Goal: Task Accomplishment & Management: Manage account settings

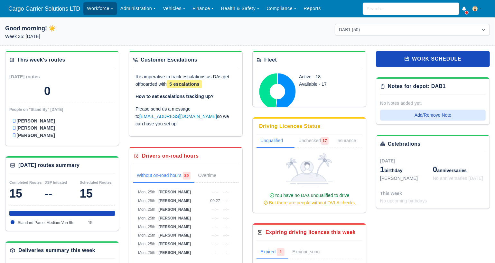
click at [106, 11] on link "Workforce" at bounding box center [99, 8] width 33 height 13
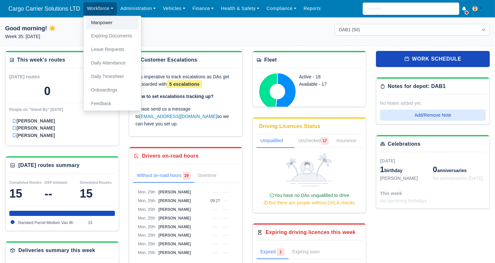
click at [106, 24] on link "Manpower" at bounding box center [112, 23] width 52 height 14
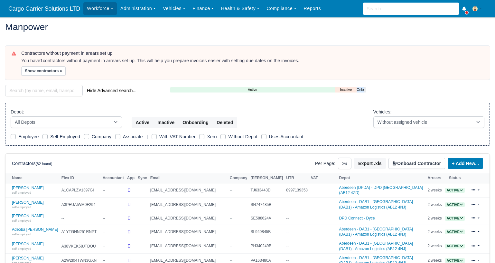
select select "25"
click at [75, 119] on select "All Depots Aberdeen - DAB1 - Aberdeen (DAB1) - Amazon Logistics (AB12 4NJ) Aber…" at bounding box center [66, 122] width 111 height 12
select select "5"
click at [11, 116] on select "All Depots Aberdeen - DAB1 - Aberdeen (DAB1) - Amazon Logistics (AB12 4NJ) Aber…" at bounding box center [66, 122] width 111 height 12
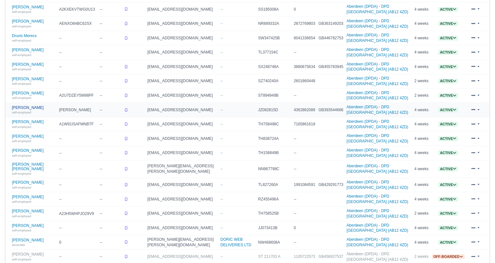
scroll to position [221, 0]
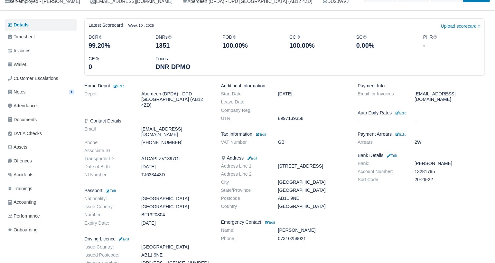
scroll to position [98, 0]
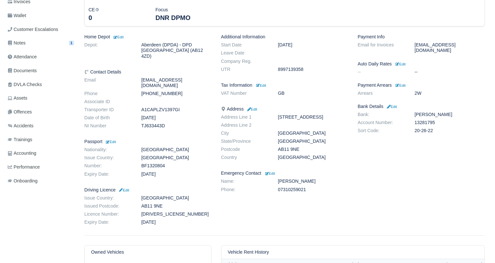
click at [166, 107] on dd "A1CAPLZV1397GI" at bounding box center [176, 109] width 80 height 5
click at [153, 211] on dd "AKRAM907160A99VS" at bounding box center [176, 213] width 80 height 5
copy dd "AKRAM907160A99VS"
click at [156, 219] on dd "Oct 16, 2033" at bounding box center [176, 221] width 80 height 5
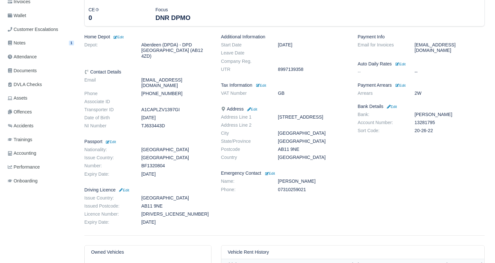
click at [156, 219] on dd "Oct 16, 2033" at bounding box center [176, 221] width 80 height 5
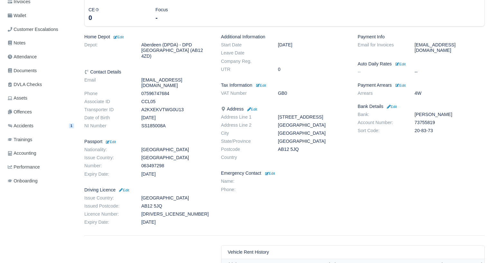
scroll to position [146, 0]
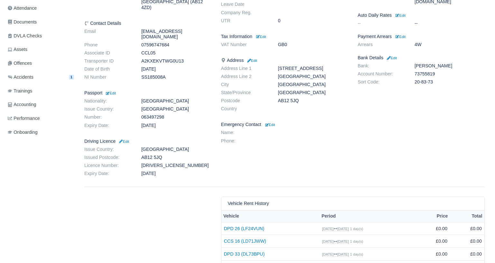
click at [159, 150] on dl "Issue Country: United Kingdom Issued Postcode: AB12 5JQ Licence Number: BUDAI00…" at bounding box center [148, 162] width 137 height 32
click at [156, 163] on dd "BUDAI009053A99TB" at bounding box center [176, 165] width 80 height 5
copy dd "BUDAI009053A99TB"
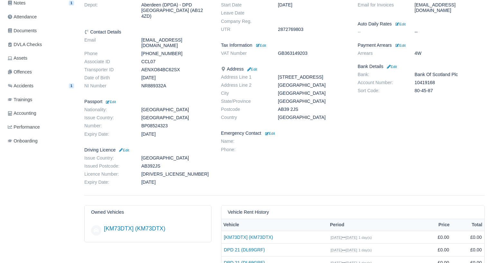
scroll to position [146, 0]
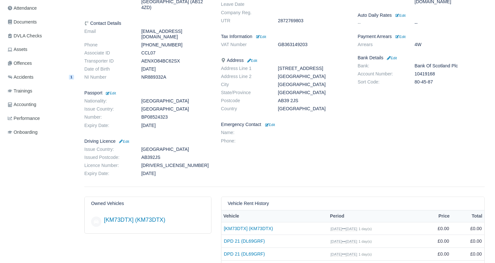
click at [150, 163] on dd "[DRIVERS_LICENSE_NUMBER]" at bounding box center [176, 165] width 80 height 5
copy dd "[DRIVERS_LICENSE_NUMBER]"
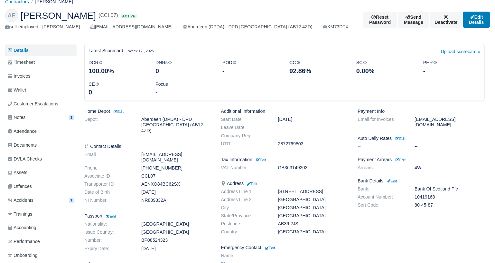
scroll to position [0, 0]
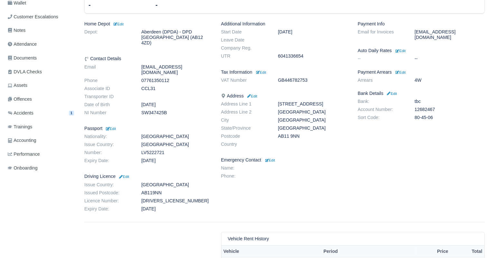
scroll to position [146, 0]
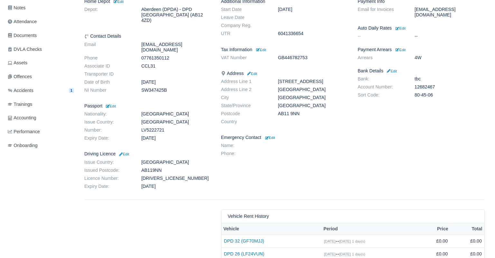
click at [173, 176] on dd "MEREC906260D99XT" at bounding box center [176, 178] width 80 height 5
copy dd "MEREC906260D99XT"
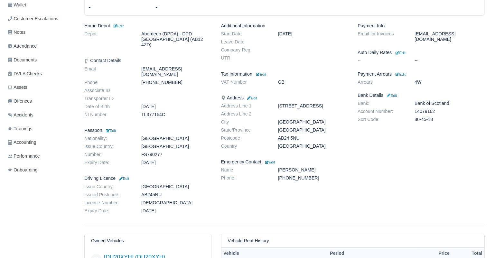
scroll to position [145, 0]
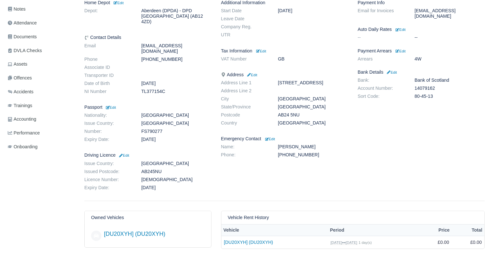
click at [163, 177] on dd "[DEMOGRAPHIC_DATA]" at bounding box center [176, 179] width 80 height 5
copy dd "[DEMOGRAPHIC_DATA]"
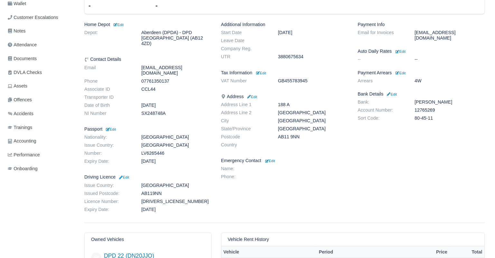
scroll to position [146, 0]
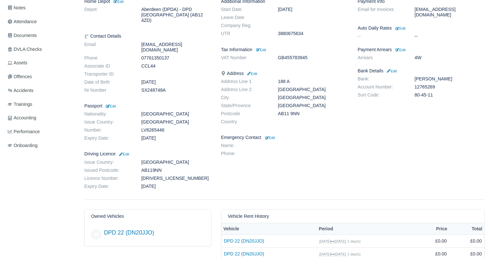
click at [170, 176] on dd "[DRIVERS_LICENSE_NUMBER]" at bounding box center [176, 178] width 80 height 5
copy dd "[DRIVERS_LICENSE_NUMBER]"
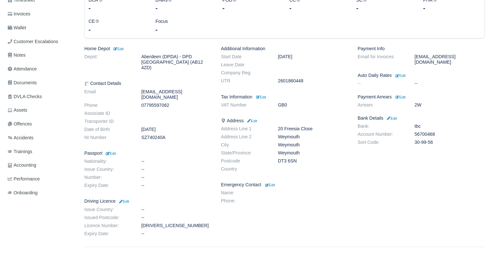
scroll to position [100, 0]
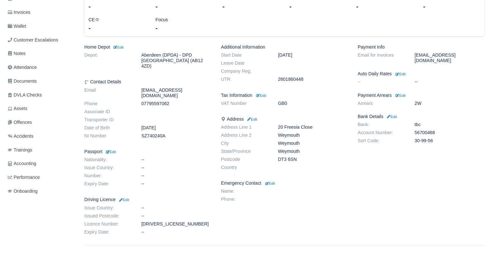
click at [164, 221] on dd "DASIL012280M99NT" at bounding box center [176, 223] width 80 height 5
copy dd "DASIL012280M99NT"
click at [19, 84] on span "Documents" at bounding box center [22, 81] width 29 height 7
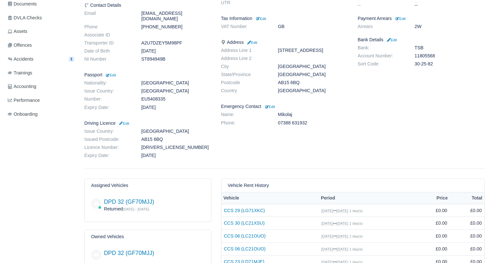
scroll to position [235, 0]
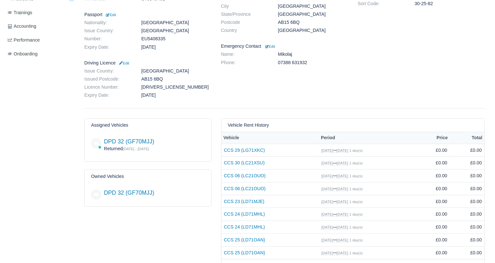
click at [167, 84] on dd "KOSCI005173MT9SE" at bounding box center [176, 86] width 80 height 5
copy dd "KOSCI005173MT9SE"
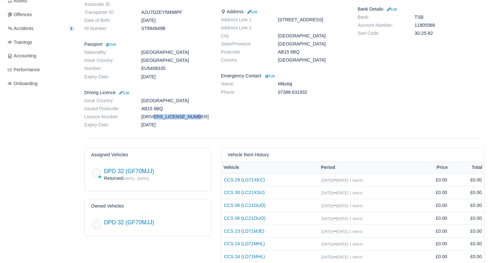
scroll to position [186, 0]
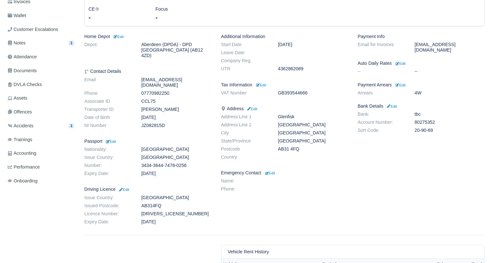
scroll to position [146, 0]
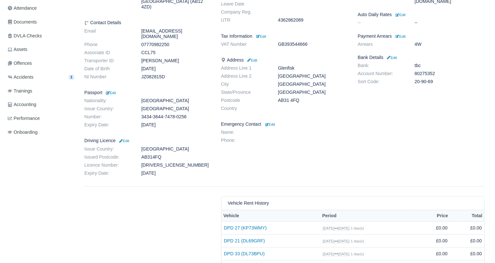
click at [154, 157] on dl "Issue Country: United Kingdom Issued Postcode: AB314FQ Licence Number: LANGG603…" at bounding box center [148, 162] width 137 height 32
click at [156, 162] on dd "LANGG603166N99SU" at bounding box center [176, 164] width 80 height 5
copy dd "LANGG603166N99SU"
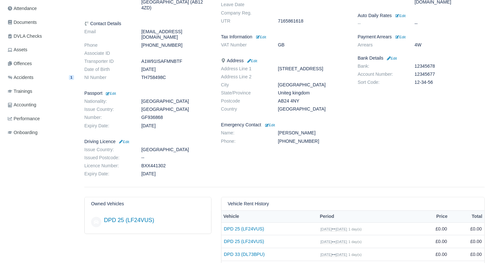
scroll to position [146, 0]
click at [155, 163] on dd "BXX441302" at bounding box center [176, 165] width 80 height 5
copy dd "BXX441302"
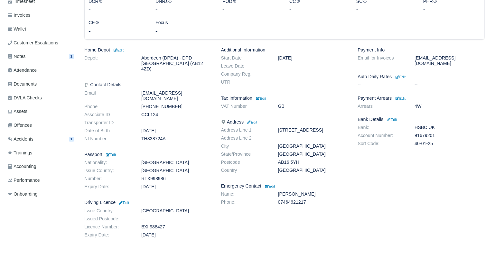
scroll to position [146, 0]
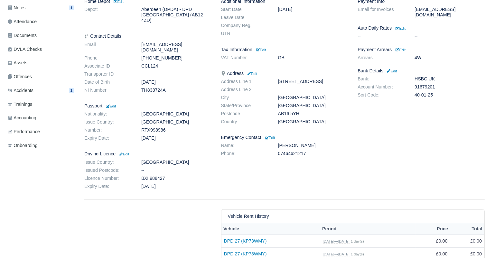
click at [163, 176] on dd "ВХІ 988427" at bounding box center [176, 178] width 80 height 5
copy dl "ВХІ 988427"
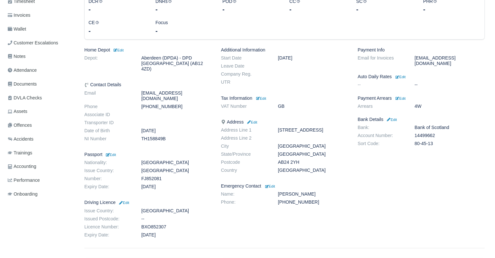
scroll to position [145, 0]
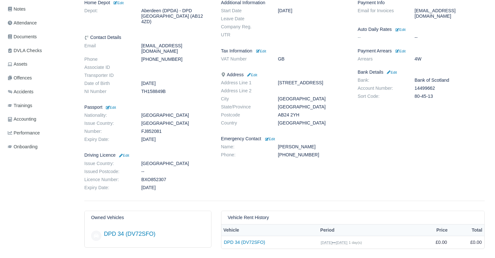
click at [156, 177] on dd "BXO852307" at bounding box center [176, 179] width 80 height 5
copy dd "BXO852307"
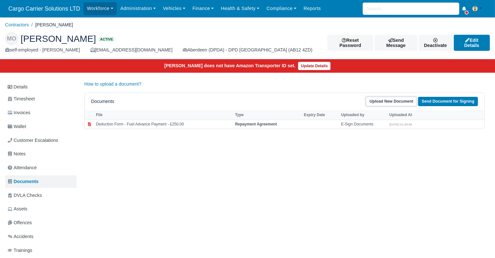
click at [391, 102] on link "Upload New Document" at bounding box center [391, 101] width 51 height 9
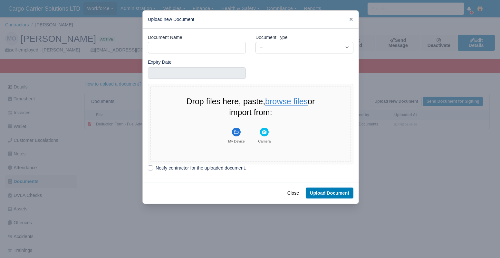
click at [282, 103] on button "browse files" at bounding box center [286, 102] width 42 height 9
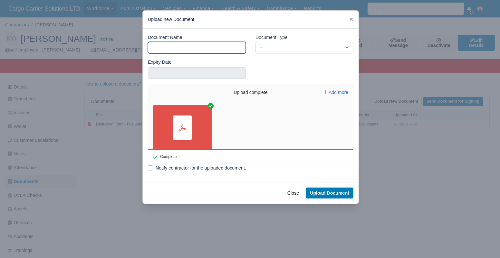
click at [177, 46] on input "Document Name" at bounding box center [197, 48] width 98 height 12
type input "d"
type input "Licence"
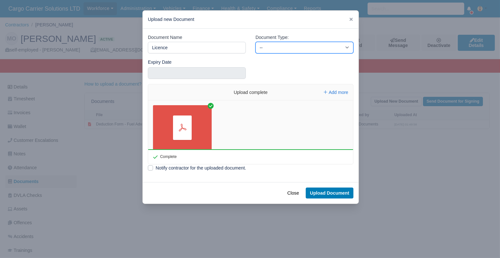
click at [267, 51] on select "-- Accounting Engagement Letter Age Verification Confirmation Background Check …" at bounding box center [304, 48] width 98 height 12
select select "driving-licence-front"
click at [255, 42] on select "-- Accounting Engagement Letter Age Verification Confirmation Background Check …" at bounding box center [304, 48] width 98 height 12
click at [174, 130] on link "driving_licence-2024-03-25_14-24-16[1].pdf" at bounding box center [182, 127] width 59 height 45
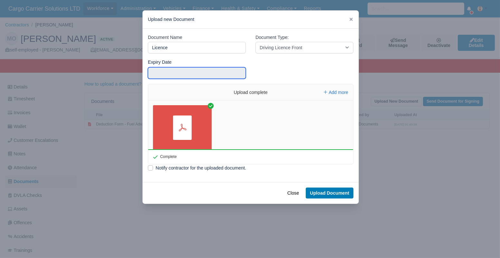
click at [182, 71] on input "text" at bounding box center [197, 73] width 98 height 12
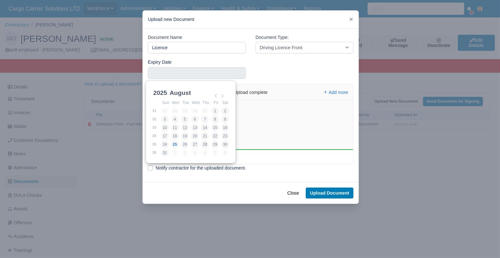
scroll to position [1, 0]
click at [164, 93] on select "2021 2022 2023 2024 2025 2026 2027 2028 2029 2030 2031 2032 2033 2034 2035 2036…" at bounding box center [166, 96] width 29 height 14
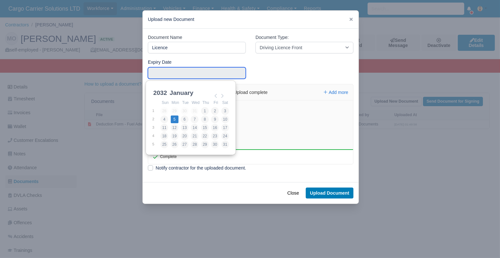
type input "2032-01-05"
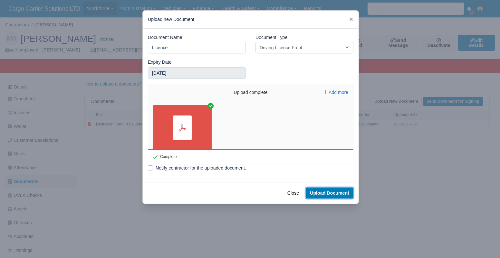
click at [327, 192] on button "Upload Document" at bounding box center [329, 193] width 48 height 11
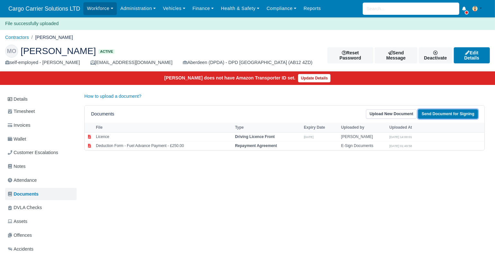
click at [446, 113] on link "Send Document for Signing" at bounding box center [448, 113] width 60 height 9
select select "68"
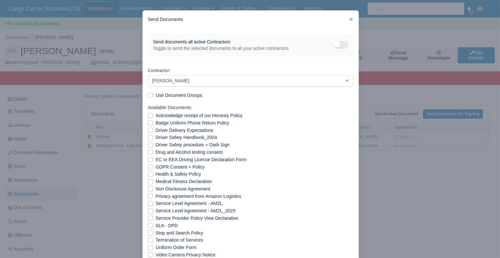
click at [172, 98] on label "Use Document Groups" at bounding box center [178, 95] width 47 height 7
click at [153, 97] on input "Use Document Groups" at bounding box center [150, 94] width 5 height 5
checkbox input "true"
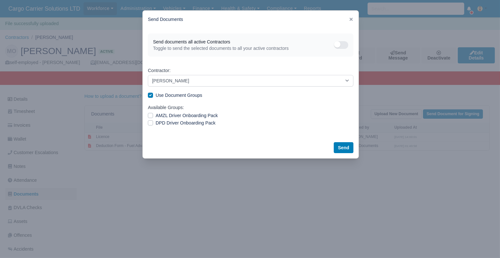
click at [176, 123] on label "DPD Driver Onboarding Pack" at bounding box center [185, 122] width 60 height 7
click at [153, 123] on input "DPD Driver Onboarding Pack" at bounding box center [150, 121] width 5 height 5
checkbox input "true"
click at [345, 147] on button "Send" at bounding box center [343, 147] width 20 height 11
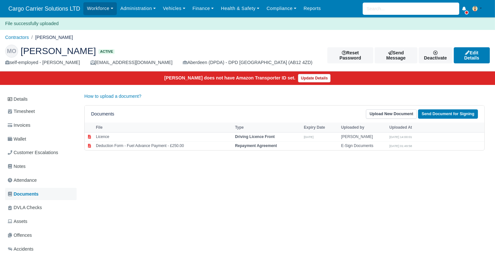
click at [30, 191] on span "Documents" at bounding box center [23, 194] width 31 height 7
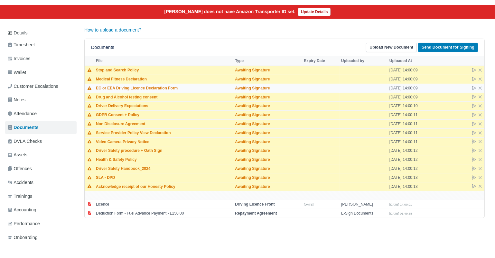
scroll to position [59, 0]
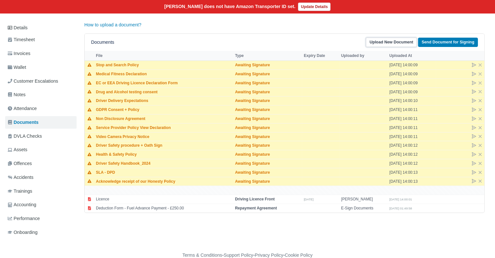
click at [399, 41] on link "Upload New Document" at bounding box center [391, 42] width 51 height 9
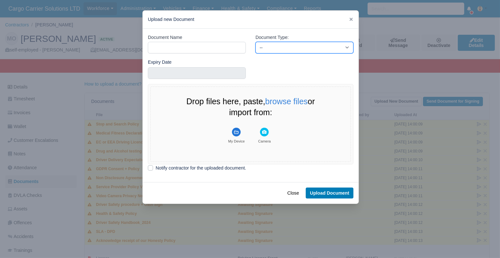
click at [285, 43] on select "-- Accounting Engagement Letter Age Verification Confirmation Background Check …" at bounding box center [304, 48] width 98 height 12
select select "custom"
click at [255, 42] on select "-- Accounting Engagement Letter Age Verification Confirmation Background Check …" at bounding box center [304, 48] width 98 height 12
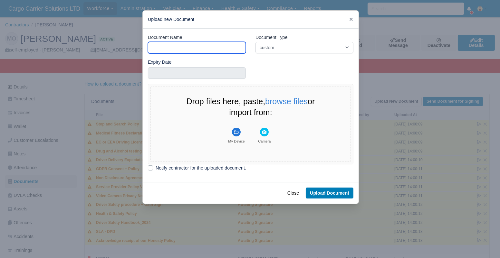
click at [178, 48] on input "Document Name" at bounding box center [197, 48] width 98 height 12
type input "Documents"
click at [284, 99] on button "browse files" at bounding box center [286, 102] width 42 height 9
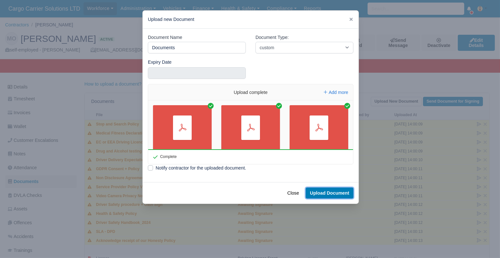
click at [332, 191] on button "Upload Document" at bounding box center [329, 193] width 48 height 11
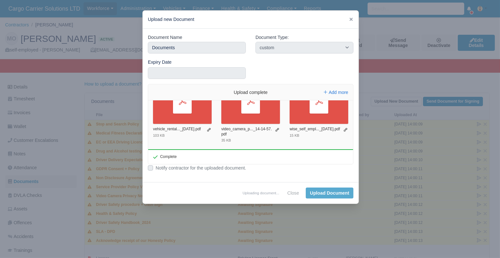
scroll to position [4, 0]
click at [303, 164] on div "Notify contractor for the uploaded document." at bounding box center [250, 167] width 205 height 7
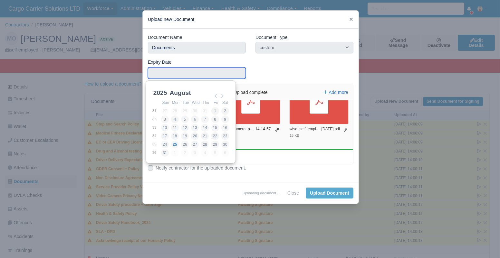
click at [181, 73] on input "Use the arrow keys to pick a date" at bounding box center [197, 73] width 98 height 12
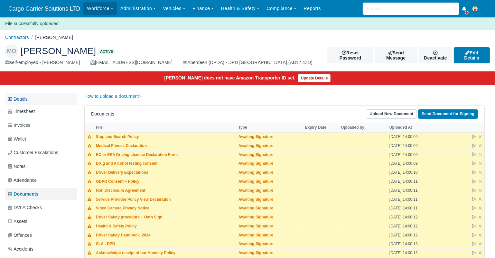
click at [32, 99] on link "Details" at bounding box center [40, 99] width 71 height 12
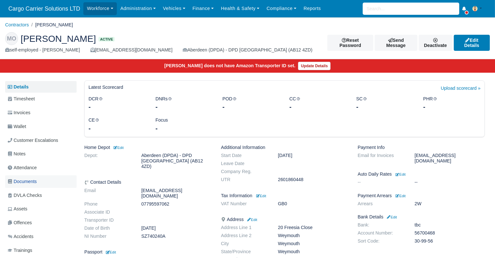
click at [21, 181] on span "Documents" at bounding box center [22, 181] width 29 height 7
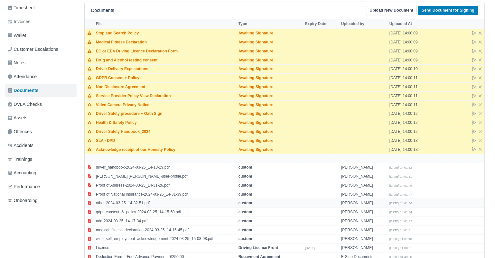
scroll to position [97, 0]
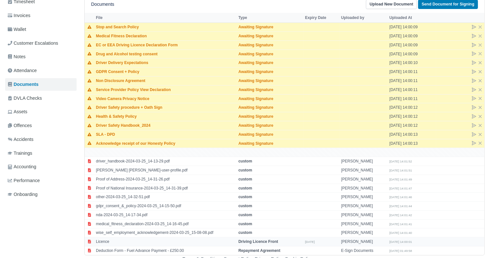
click at [115, 240] on td "Licence" at bounding box center [165, 242] width 143 height 9
select select "driving-licence-front"
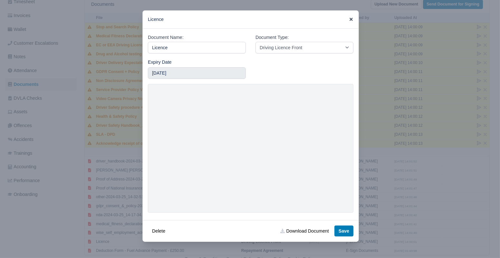
click at [349, 20] on icon at bounding box center [351, 19] width 5 height 5
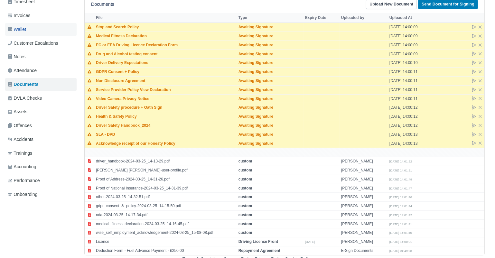
scroll to position [0, 0]
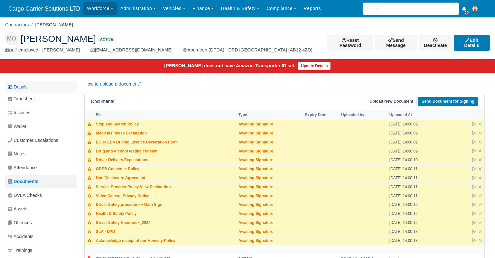
click at [31, 87] on link "Details" at bounding box center [40, 87] width 71 height 12
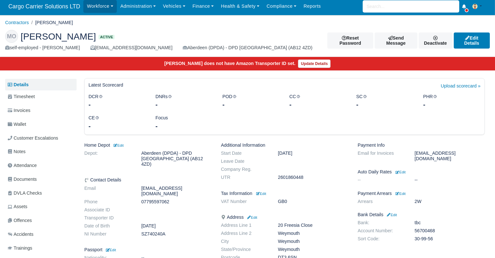
scroll to position [100, 0]
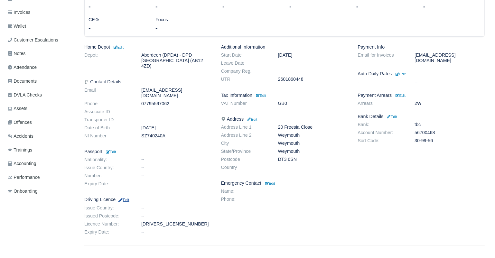
click at [127, 198] on small "Edit" at bounding box center [123, 200] width 11 height 4
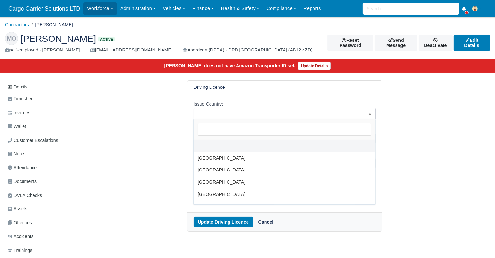
click at [208, 112] on span "--" at bounding box center [285, 114] width 182 height 8
select select "[GEOGRAPHIC_DATA]"
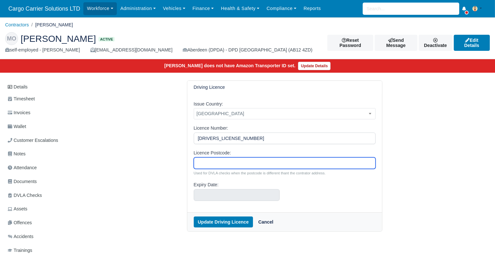
click at [214, 162] on input "Licence Postcode:" at bounding box center [285, 163] width 182 height 12
type input "DT3 6SN"
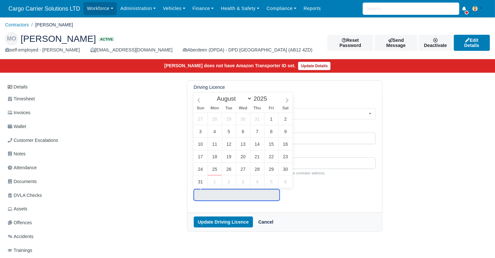
click at [212, 194] on input "text" at bounding box center [237, 195] width 86 height 12
click at [257, 101] on input "2025" at bounding box center [262, 98] width 20 height 7
click at [268, 101] on span at bounding box center [270, 101] width 5 height 4
click at [268, 97] on span at bounding box center [270, 97] width 5 height 4
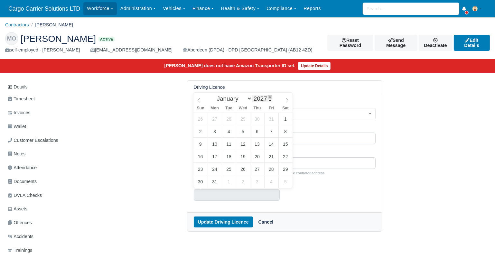
click at [268, 97] on span at bounding box center [270, 97] width 5 height 4
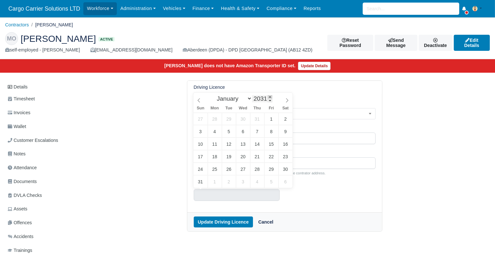
type input "2032"
click at [268, 97] on span at bounding box center [270, 97] width 5 height 4
click at [199, 101] on icon at bounding box center [199, 100] width 5 height 5
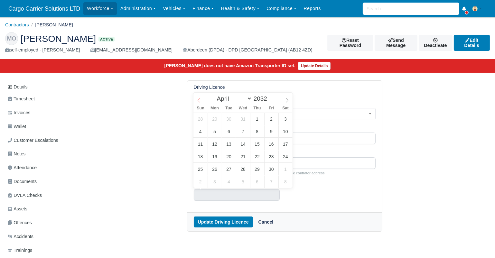
click at [199, 101] on icon at bounding box center [199, 100] width 5 height 5
select select "0"
click at [199, 101] on icon at bounding box center [199, 100] width 5 height 5
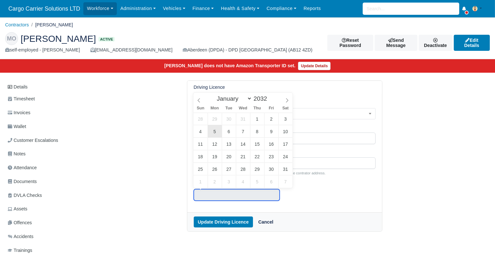
type input "January 5, 2032"
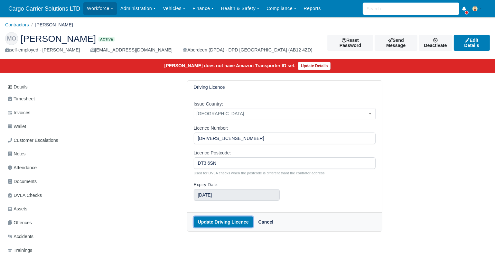
click at [221, 221] on button "Update Driving Licence" at bounding box center [223, 222] width 59 height 11
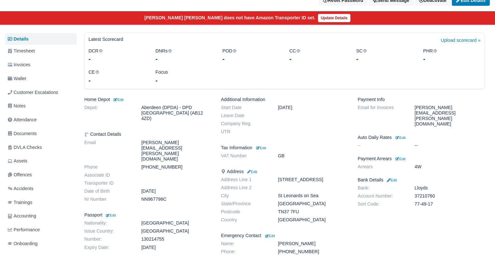
scroll to position [100, 0]
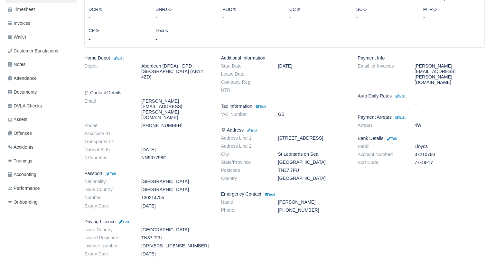
click at [161, 243] on dd "[DRIVERS_LICENSE_NUMBER]" at bounding box center [176, 245] width 80 height 5
click at [161, 243] on dd "HARKN857105SE9FN" at bounding box center [176, 245] width 80 height 5
copy dd "HARKN857105SE9FN"
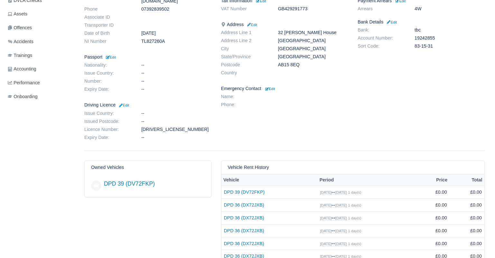
scroll to position [146, 0]
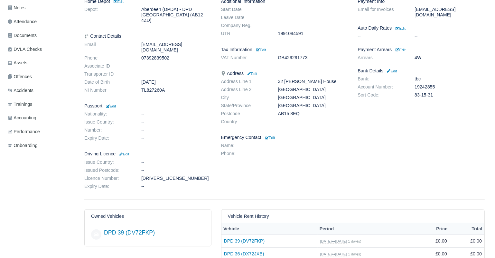
click at [166, 176] on dd "KUZME810319S99EA" at bounding box center [176, 178] width 80 height 5
copy dd "KUZME810319S99EA"
click at [21, 39] on link "Documents" at bounding box center [40, 35] width 71 height 13
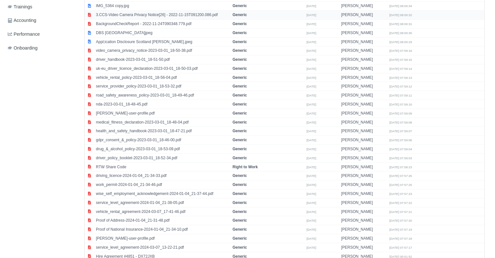
scroll to position [195, 0]
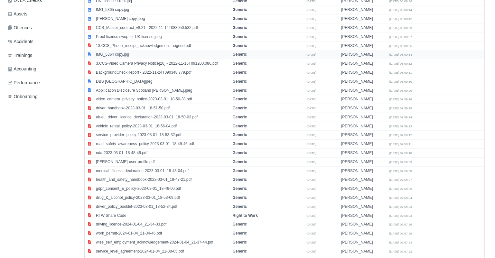
click at [103, 52] on td "IMG_5364 copy.jpg" at bounding box center [162, 54] width 137 height 9
select select "generic"
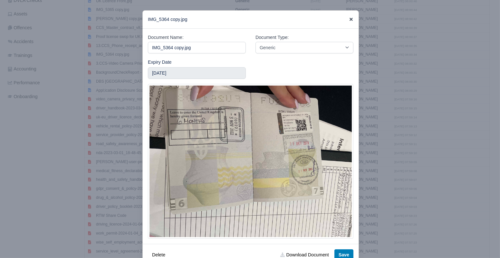
click at [349, 21] on icon at bounding box center [351, 19] width 5 height 5
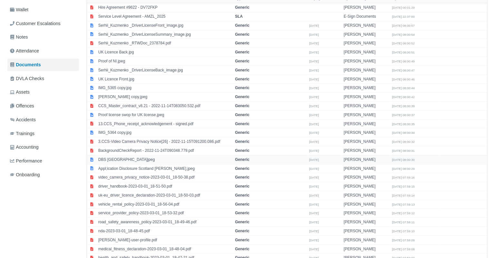
scroll to position [98, 0]
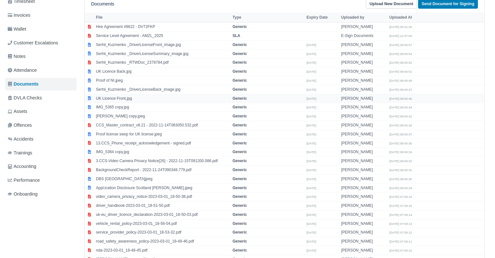
click at [117, 96] on td "UK Licence Front.jpg" at bounding box center [162, 98] width 137 height 9
select select "generic"
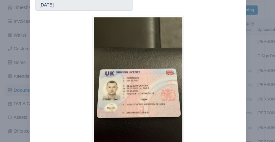
scroll to position [80, 0]
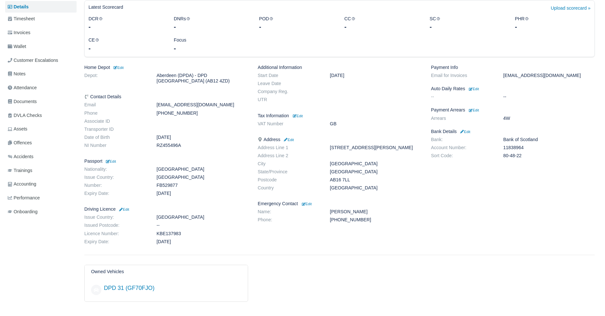
scroll to position [88, 0]
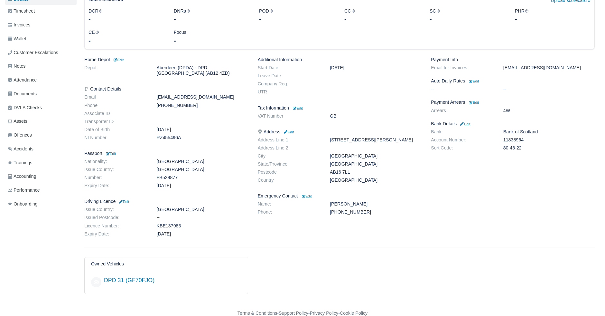
click at [173, 142] on dd "KBE137983" at bounding box center [202, 225] width 101 height 5
copy dd "KBE137983"
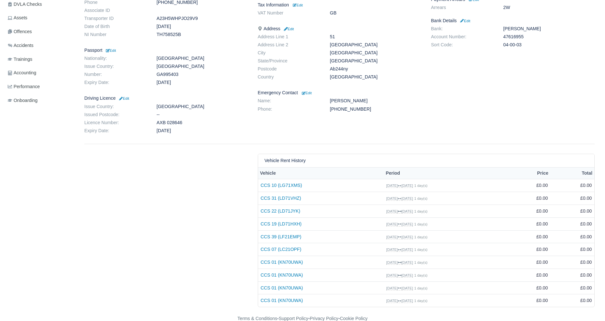
scroll to position [118, 0]
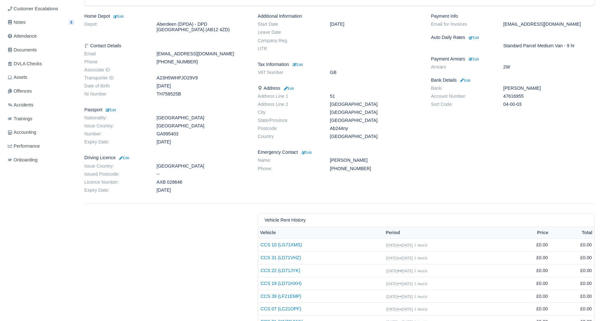
click at [170, 183] on dd "AXB 028646" at bounding box center [202, 182] width 101 height 5
copy dl "AXB 028646"
click at [24, 54] on link "Documents" at bounding box center [40, 50] width 71 height 13
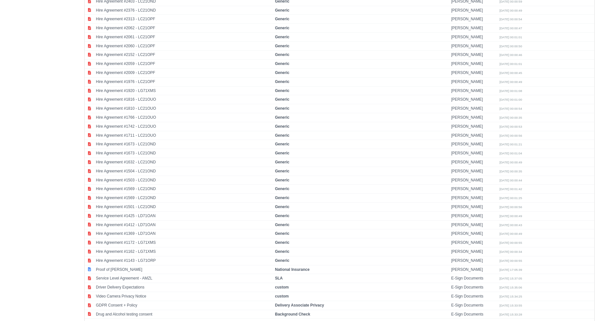
scroll to position [1484, 0]
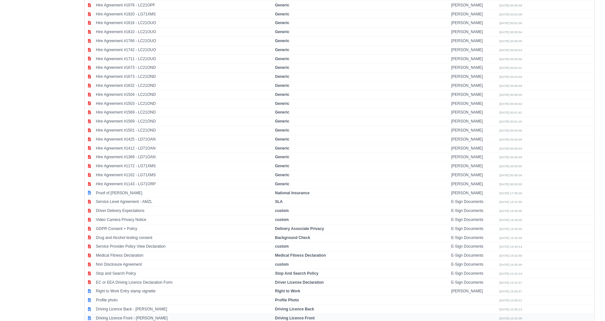
click at [140, 314] on td "Driving Licence Front - [PERSON_NAME]" at bounding box center [183, 318] width 179 height 9
select select "driving-licence-front"
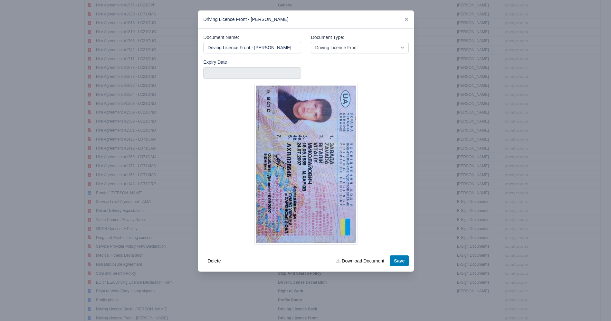
click at [403, 19] on div "Driving Licence Front - Vitalii Zavada" at bounding box center [306, 20] width 216 height 18
click at [405, 19] on icon at bounding box center [406, 19] width 5 height 5
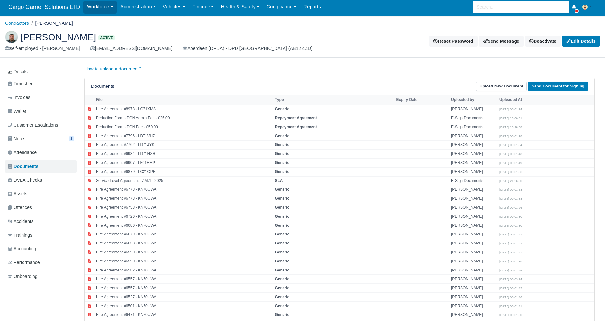
scroll to position [0, 0]
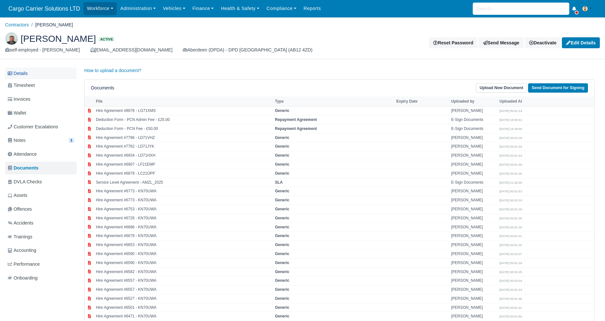
click at [28, 68] on link "Details" at bounding box center [40, 74] width 71 height 12
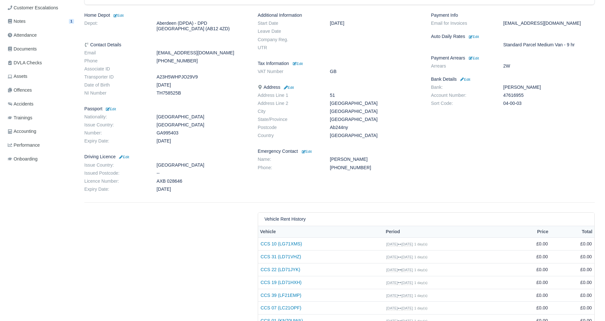
scroll to position [60, 0]
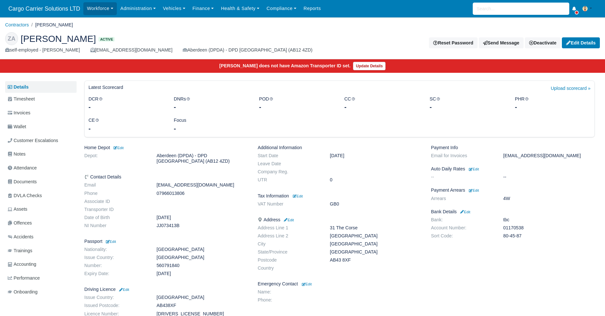
scroll to position [60, 0]
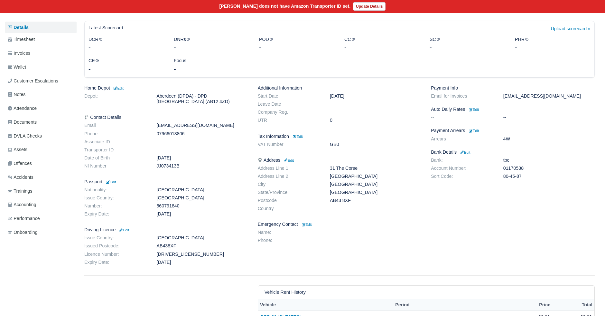
click at [169, 253] on dd "[DRIVERS_LICENSE_NUMBER]" at bounding box center [202, 253] width 101 height 5
click at [170, 253] on dd "[DRIVERS_LICENSE_NUMBER]" at bounding box center [202, 253] width 101 height 5
copy dd "[DRIVERS_LICENSE_NUMBER]"
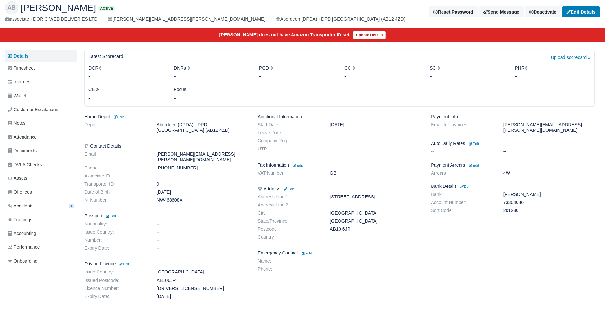
scroll to position [60, 0]
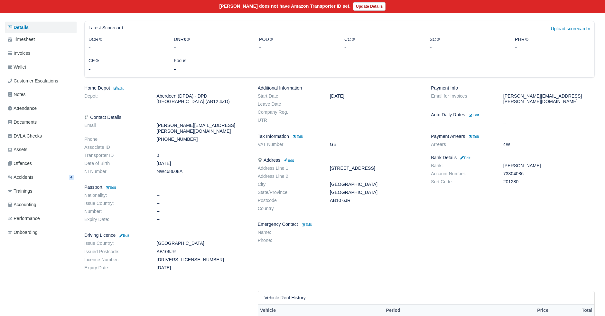
click at [187, 257] on dd "[DRIVERS_LICENSE_NUMBER]" at bounding box center [202, 259] width 101 height 5
copy dd "[DRIVERS_LICENSE_NUMBER]"
click at [270, 119] on dt "UTR" at bounding box center [289, 119] width 72 height 5
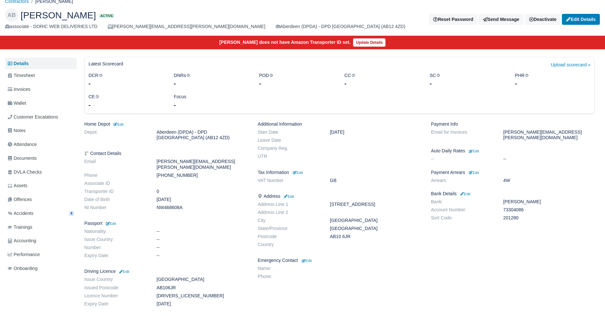
scroll to position [0, 0]
